Goal: Find specific page/section: Find specific page/section

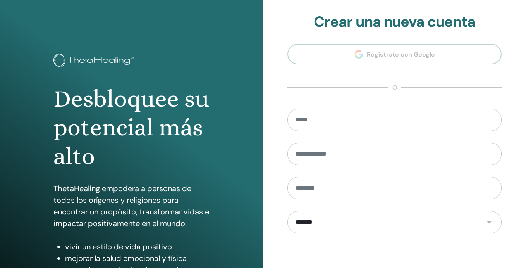
scroll to position [104, 0]
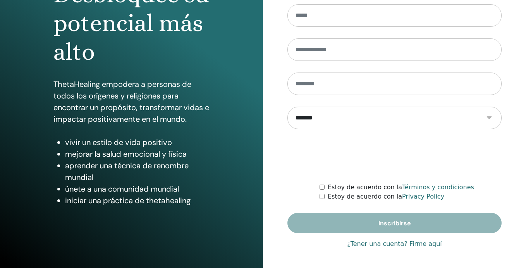
click at [385, 245] on link "¿Tener una cuenta? Firme aquí" at bounding box center [394, 243] width 95 height 9
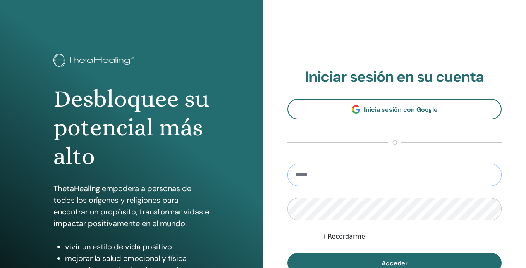
click at [334, 181] on input "email" at bounding box center [395, 175] width 214 height 22
type input "**********"
click at [288, 253] on button "Acceder" at bounding box center [395, 263] width 214 height 20
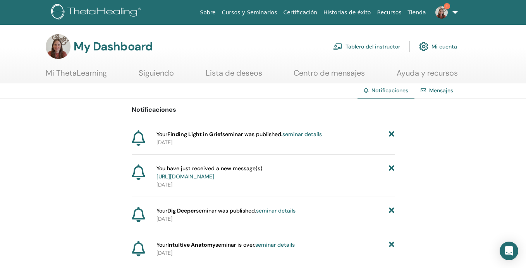
click at [378, 48] on link "Tablero del instructor" at bounding box center [366, 46] width 67 height 17
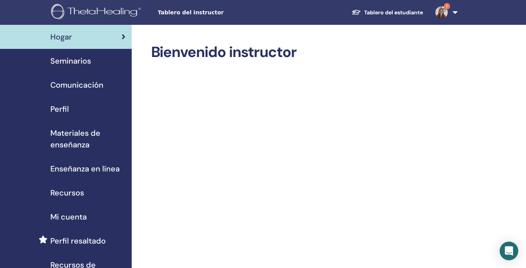
click at [91, 112] on div "Perfil" at bounding box center [65, 109] width 119 height 12
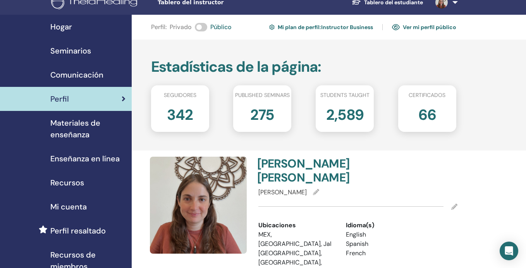
scroll to position [13, 0]
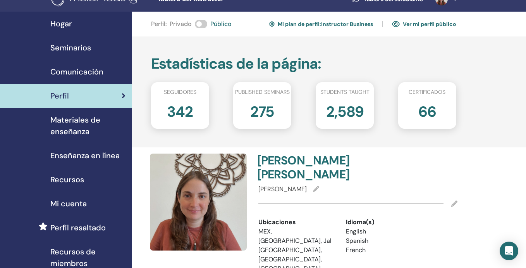
click at [433, 25] on link "Ver mi perfil público" at bounding box center [424, 24] width 64 height 12
